Goal: Transaction & Acquisition: Purchase product/service

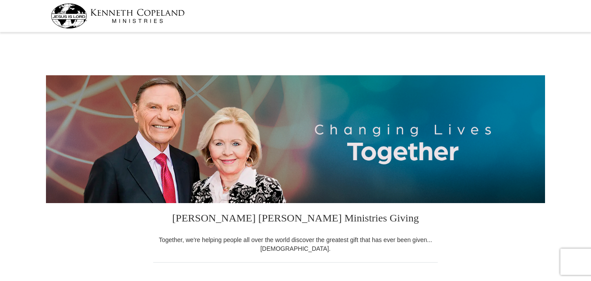
select select "MO"
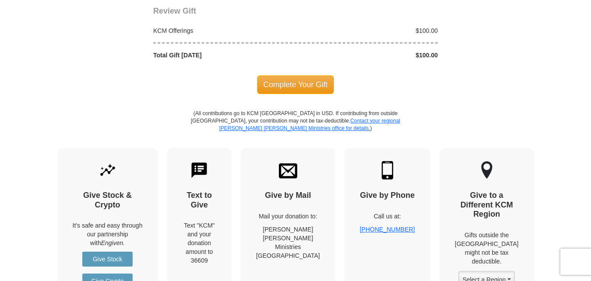
scroll to position [831, 0]
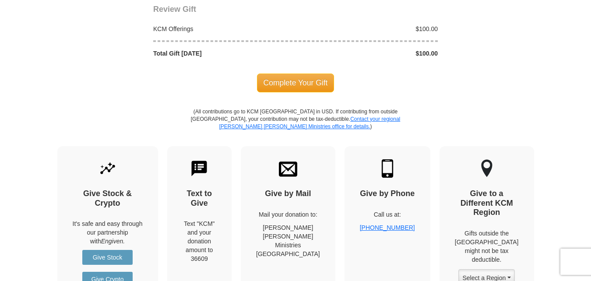
click at [308, 87] on span "Complete Your Gift" at bounding box center [295, 83] width 77 height 18
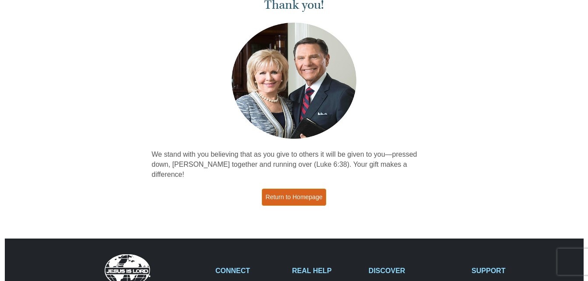
scroll to position [131, 0]
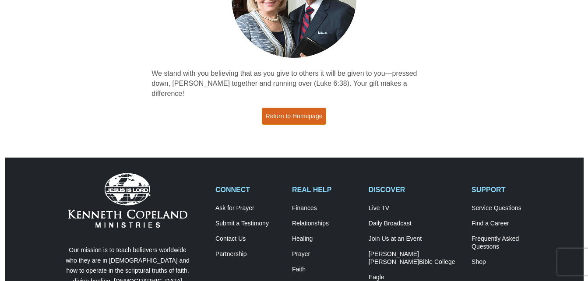
click at [292, 108] on link "Return to Homepage" at bounding box center [294, 116] width 65 height 17
